Goal: Task Accomplishment & Management: Manage account settings

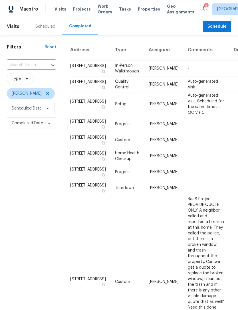
scroll to position [184, 0]
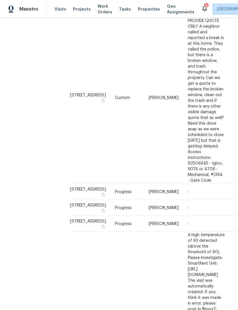
click at [24, 9] on span "Maestro" at bounding box center [28, 9] width 19 height 6
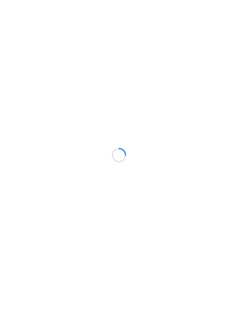
click at [24, 80] on div at bounding box center [119, 155] width 238 height 310
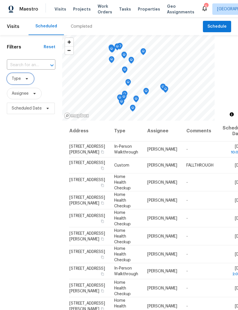
click at [21, 83] on span "Type" at bounding box center [20, 78] width 27 height 11
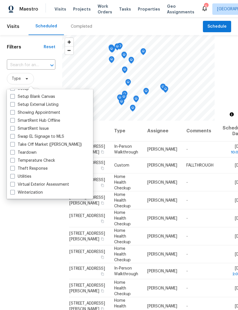
scroll to position [485, 0]
click at [14, 153] on span at bounding box center [12, 152] width 5 height 5
click at [14, 153] on input "Teardown" at bounding box center [12, 152] width 4 height 4
checkbox input "true"
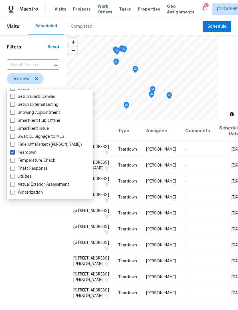
click at [28, 229] on div "Filters Reset ​ Teardown Assignee Scheduled Date" at bounding box center [33, 202] width 66 height 334
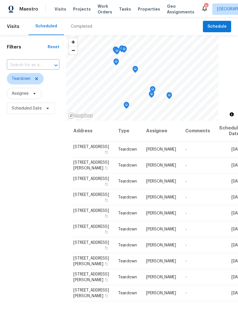
click at [0, 0] on icon at bounding box center [0, 0] width 0 height 0
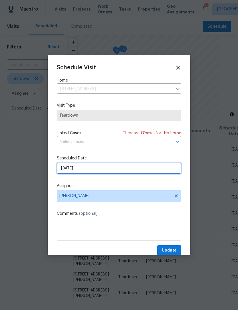
click at [67, 167] on input "8/12/2025" at bounding box center [119, 168] width 124 height 11
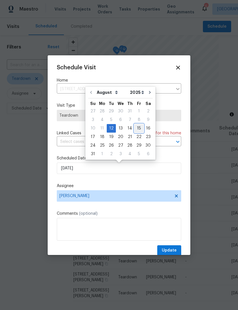
click at [136, 128] on div "15" at bounding box center [138, 128] width 9 height 8
type input "8/15/2025"
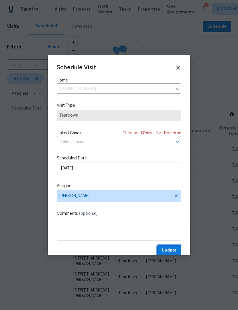
click at [162, 250] on button "Update" at bounding box center [169, 250] width 24 height 11
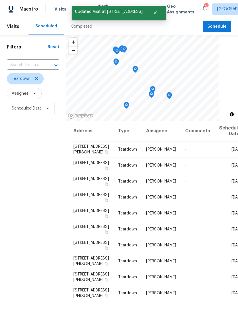
scroll to position [3, 0]
click at [0, 0] on icon at bounding box center [0, 0] width 0 height 0
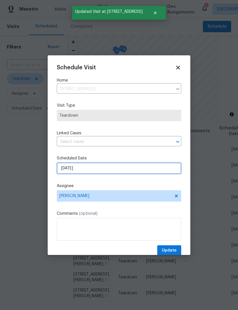
click at [65, 170] on input "8/12/2025" at bounding box center [119, 168] width 124 height 11
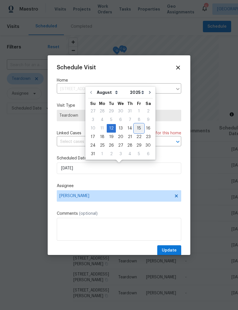
click at [138, 127] on div "15" at bounding box center [138, 128] width 9 height 8
type input "8/15/2025"
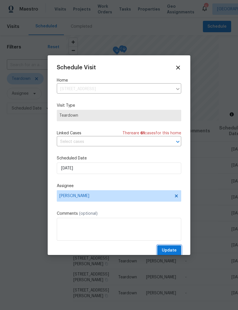
click at [165, 251] on span "Update" at bounding box center [169, 250] width 15 height 7
